Goal: Information Seeking & Learning: Learn about a topic

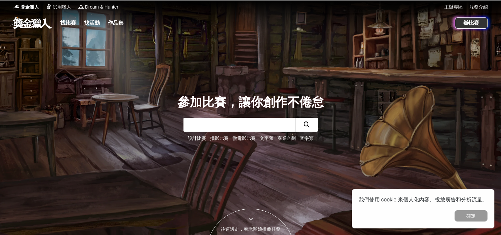
click at [202, 122] on input "text" at bounding box center [239, 125] width 112 height 14
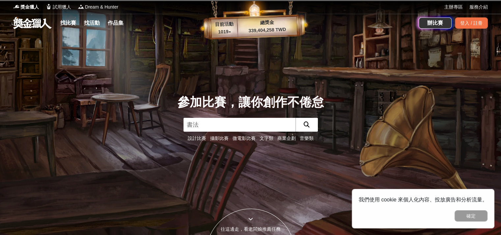
type input "書法"
click at [207, 123] on input "text" at bounding box center [239, 125] width 112 height 14
click at [476, 217] on button "確定" at bounding box center [471, 216] width 33 height 11
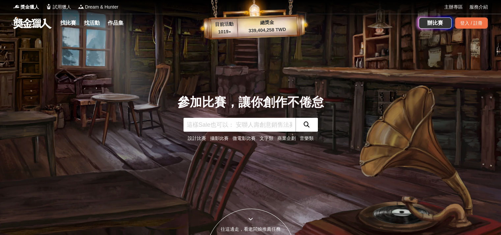
drag, startPoint x: 212, startPoint y: 128, endPoint x: 222, endPoint y: 125, distance: 10.3
click at [212, 128] on input "text" at bounding box center [239, 125] width 112 height 14
type input "書法"
click button "submit" at bounding box center [307, 125] width 22 height 14
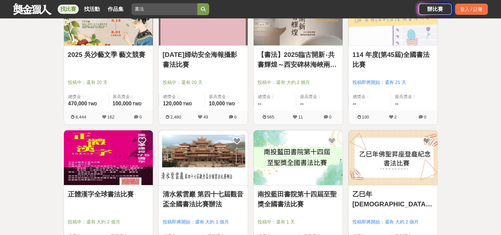
scroll to position [264, 0]
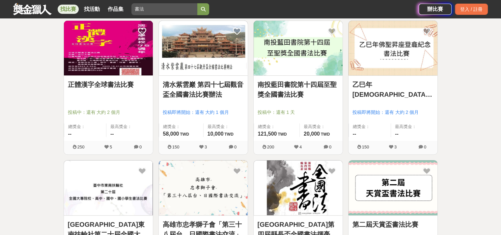
click at [412, 57] on img at bounding box center [393, 48] width 89 height 55
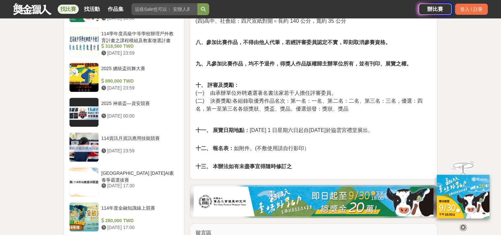
scroll to position [593, 0]
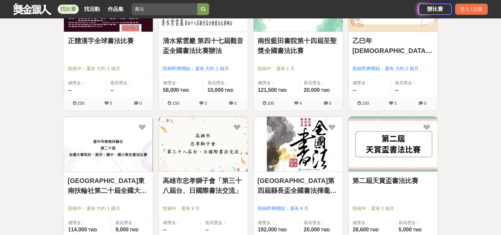
scroll to position [362, 0]
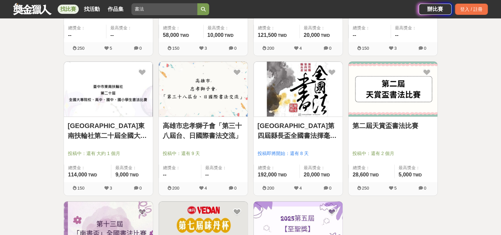
click at [138, 126] on link "[GEOGRAPHIC_DATA]東南扶輪社第二十屆全國大專院校、高中、國中、國小學生書法比賽" at bounding box center [108, 131] width 81 height 20
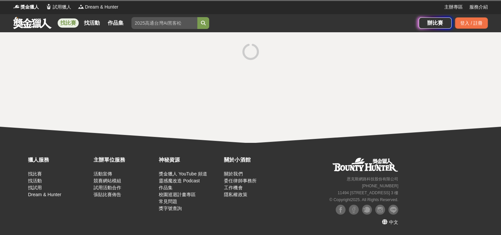
click at [138, 126] on div at bounding box center [250, 87] width 501 height 111
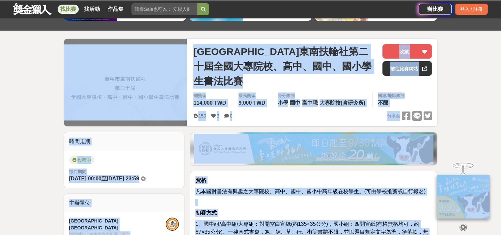
scroll to position [132, 0]
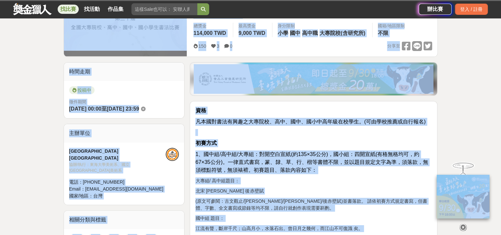
click at [329, 129] on p at bounding box center [313, 132] width 237 height 7
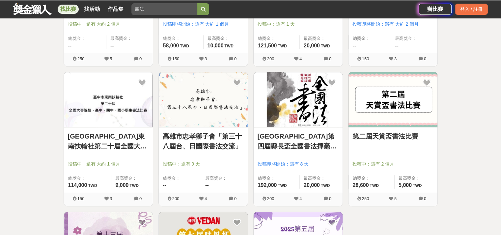
scroll to position [362, 0]
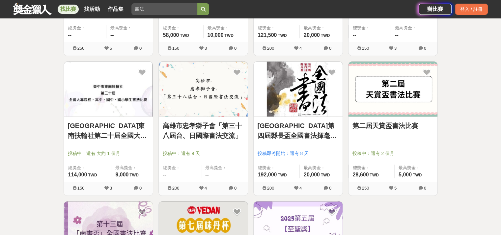
click at [204, 126] on link "高雄市忠孝獅子會「第三十八屆台、日國際書法交流」" at bounding box center [203, 131] width 81 height 20
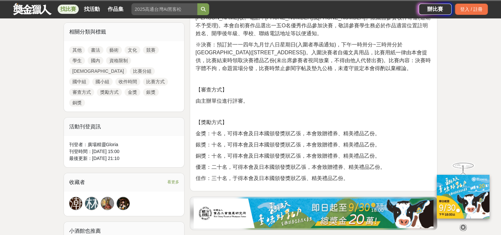
scroll to position [329, 0]
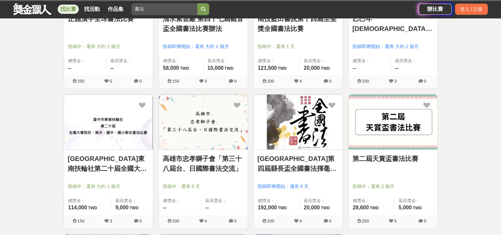
scroll to position [362, 0]
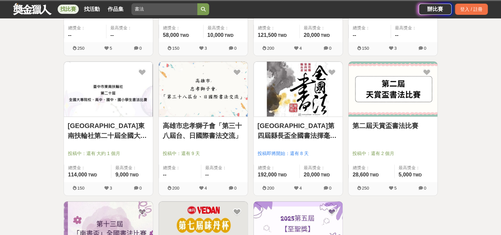
click at [379, 104] on img at bounding box center [393, 89] width 89 height 55
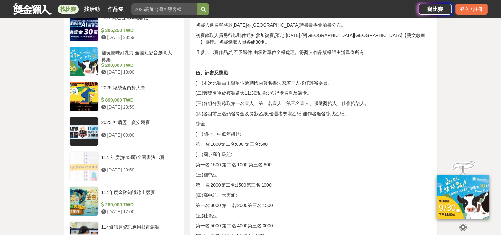
scroll to position [461, 0]
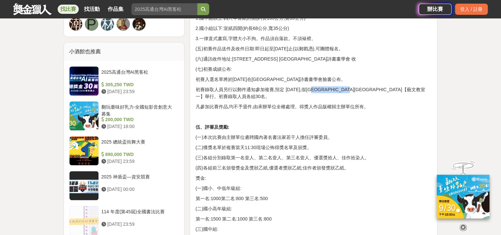
drag, startPoint x: 320, startPoint y: 88, endPoint x: 376, endPoint y: 86, distance: 56.4
click at [376, 86] on p "初賽錄取人員另行以郵件通知參加複賽,預定 [DATE],假[GEOGRAPHIC_DATA][GEOGRAPHIC_DATA]【藝文教室一】舉行。初賽錄取人員…" at bounding box center [313, 93] width 237 height 14
copy p "[GEOGRAPHIC_DATA][GEOGRAPHIC_DATA]"
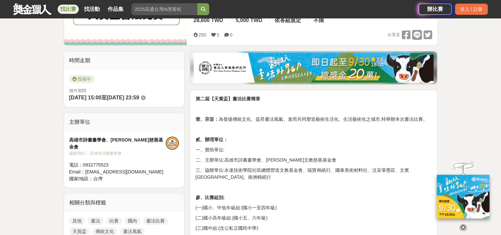
scroll to position [66, 0]
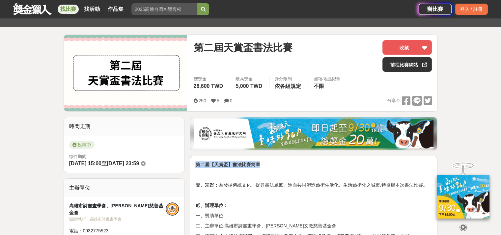
drag, startPoint x: 197, startPoint y: 164, endPoint x: 265, endPoint y: 160, distance: 68.0
copy strong "第二屆【天賞盃】書法比賽簡章"
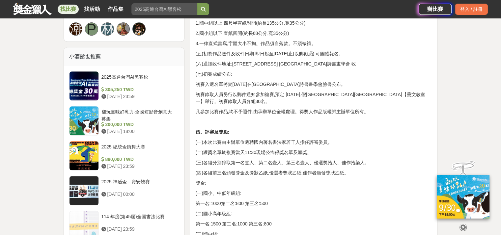
scroll to position [428, 0]
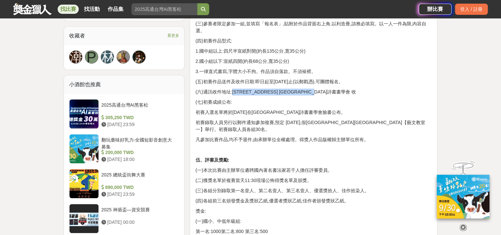
drag, startPoint x: 232, startPoint y: 93, endPoint x: 344, endPoint y: 91, distance: 112.0
click at [344, 91] on p "(六)通訊收件地址:[STREET_ADDRESS] [GEOGRAPHIC_DATA]詩書畫學會 收" at bounding box center [313, 92] width 237 height 7
copy p "806[STREET_ADDRESS] 高雄市詩書畫學會 收"
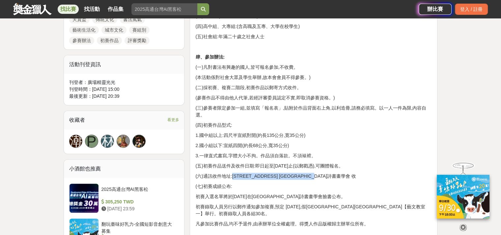
scroll to position [296, 0]
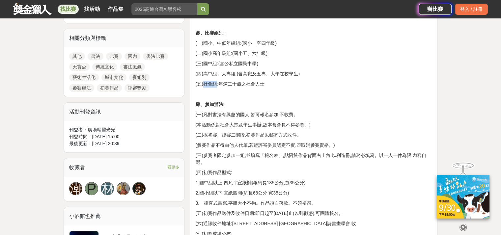
drag, startPoint x: 204, startPoint y: 84, endPoint x: 216, endPoint y: 81, distance: 12.5
click at [216, 81] on p "(五)社會組:年滿二十歲之社會人士" at bounding box center [313, 84] width 237 height 7
copy p "社會組"
click at [325, 108] on div "第二屆【天賞盃】書法比賽[PERSON_NAME]、宗旨： 為發揚傳統文化、提昇書法風氣、進而共同塑造藝術生活化、生活藝術化之城市,特舉辦本次書法比賽。 貳、…" at bounding box center [313, 225] width 237 height 589
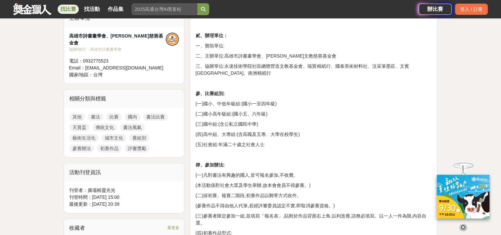
scroll to position [198, 0]
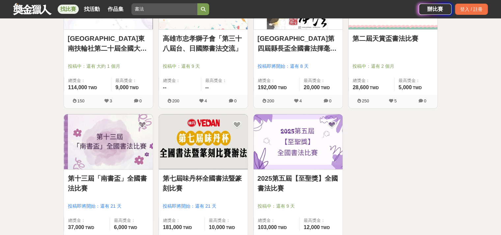
scroll to position [461, 0]
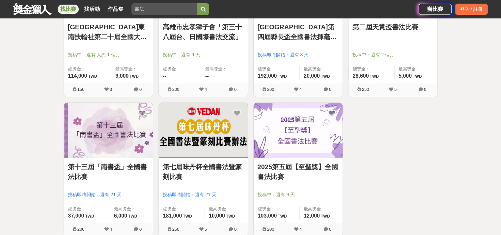
click at [99, 169] on link "第十三屆「南書盃」全國書法比賽" at bounding box center [108, 172] width 81 height 20
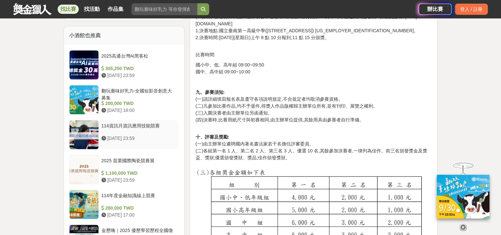
scroll to position [461, 0]
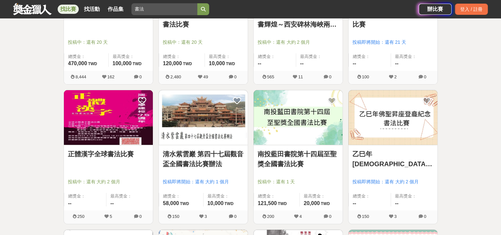
scroll to position [132, 0]
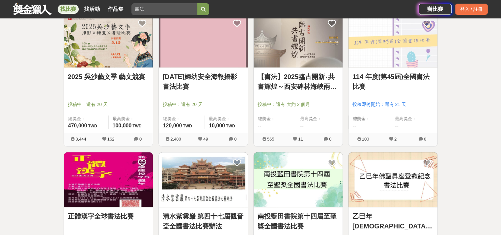
click at [395, 51] on img at bounding box center [393, 40] width 89 height 55
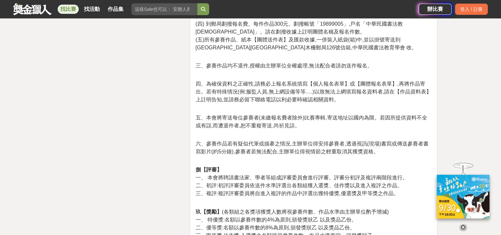
scroll to position [1087, 0]
